Goal: Task Accomplishment & Management: Manage account settings

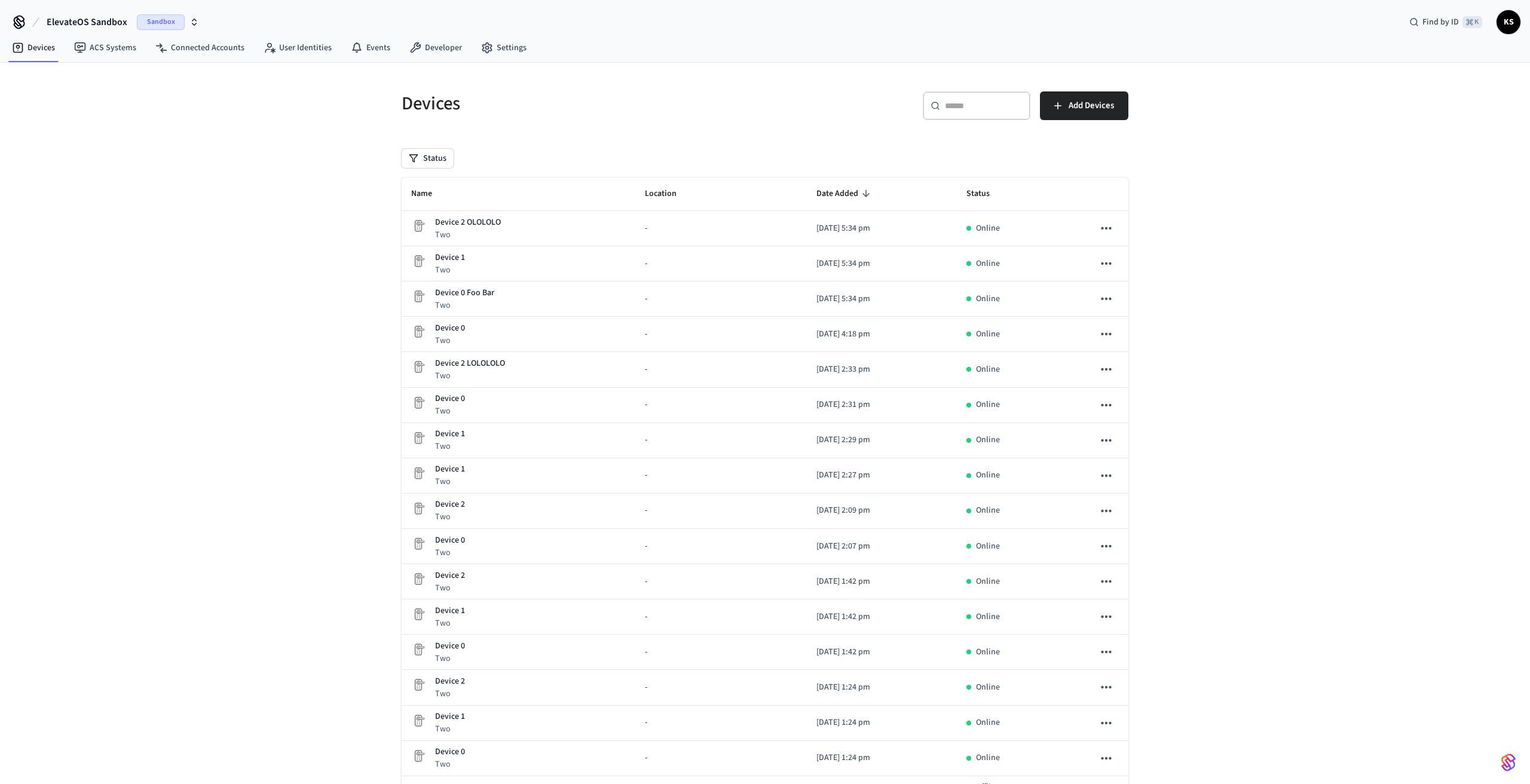
click at [192, 23] on icon "button" at bounding box center [194, 22] width 10 height 10
click at [121, 78] on div "EL - Verra Production" at bounding box center [112, 77] width 164 height 15
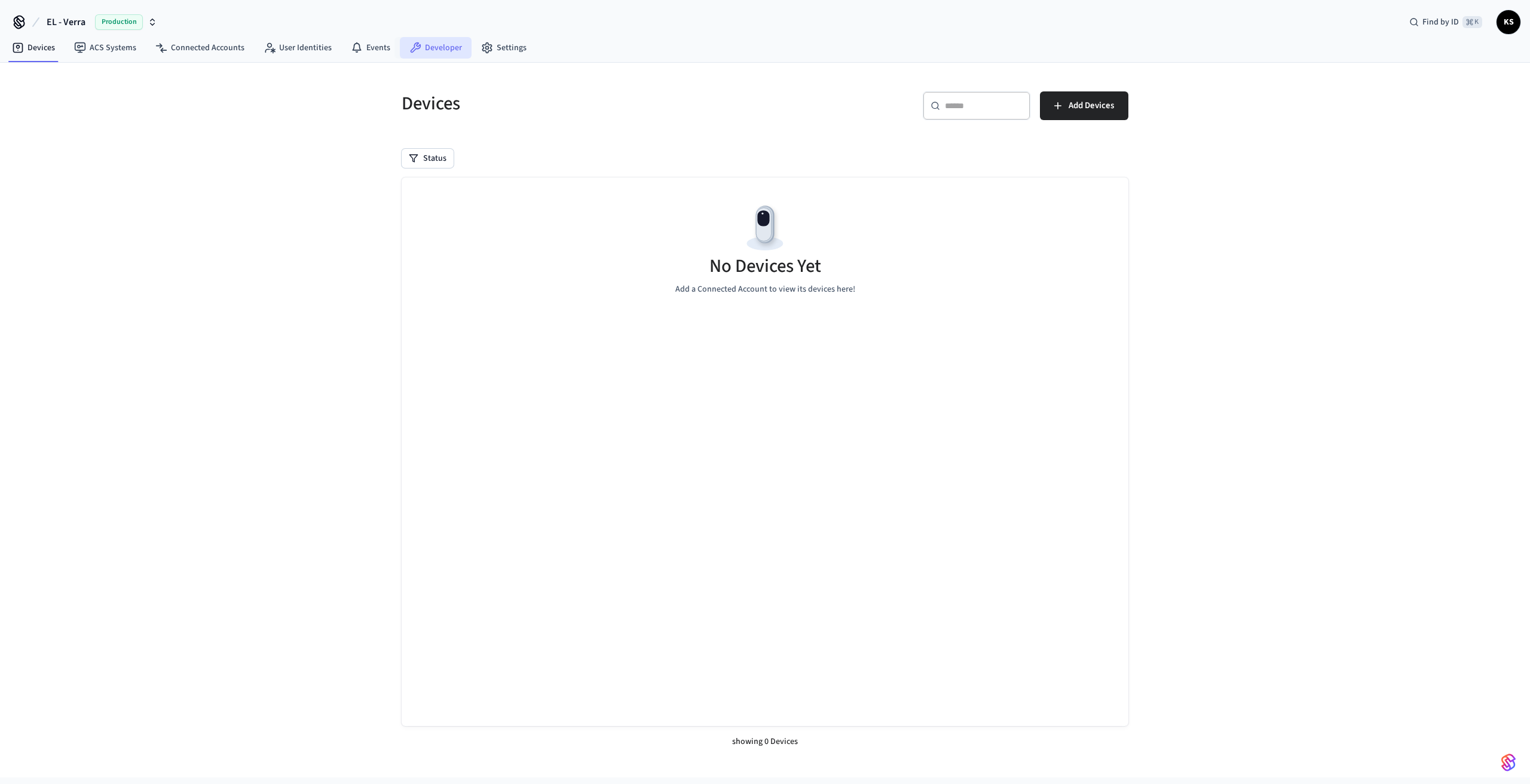
click at [417, 52] on link "Developer" at bounding box center [436, 48] width 71 height 21
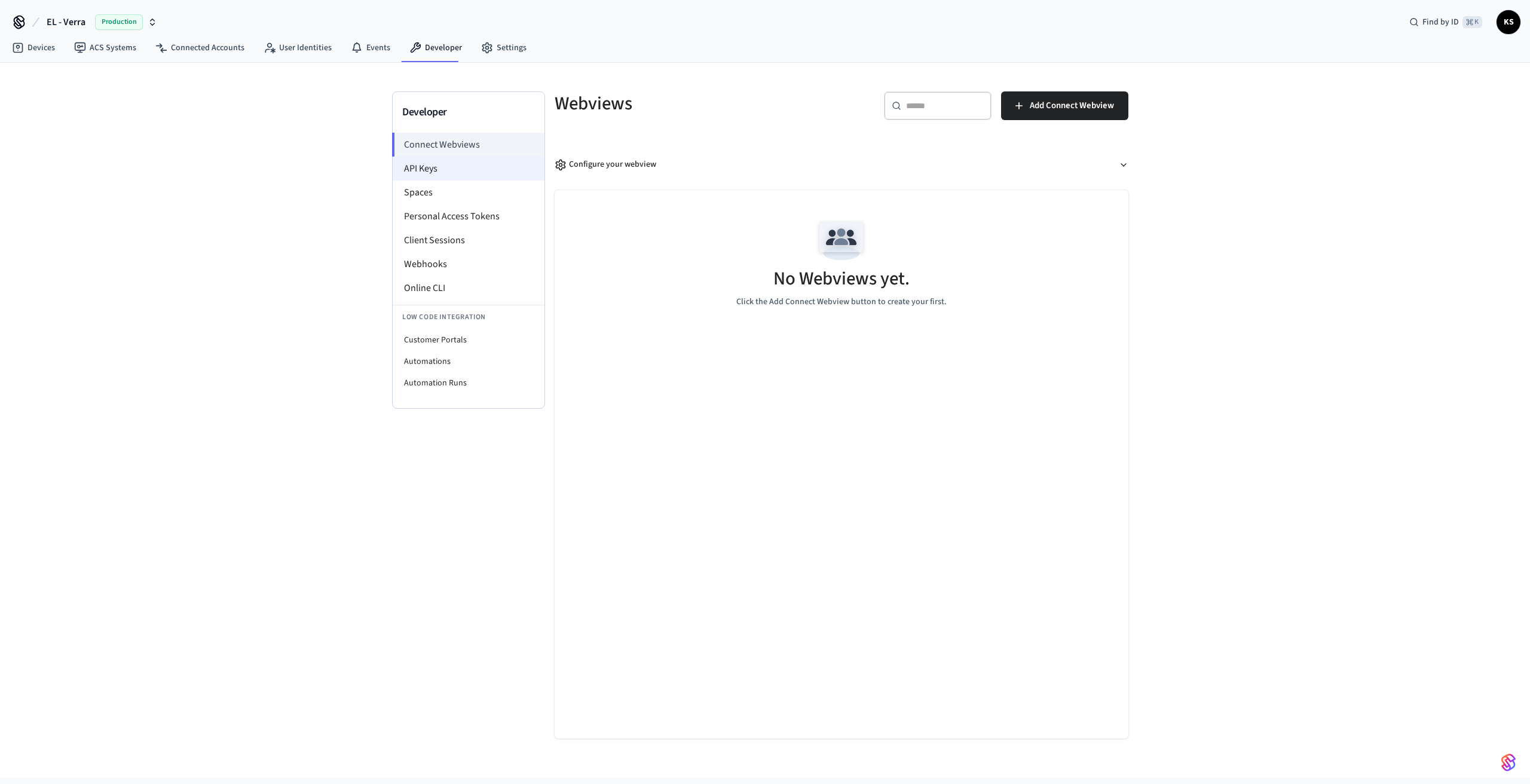
click at [429, 162] on li "API Keys" at bounding box center [468, 168] width 152 height 24
